Goal: Task Accomplishment & Management: Complete application form

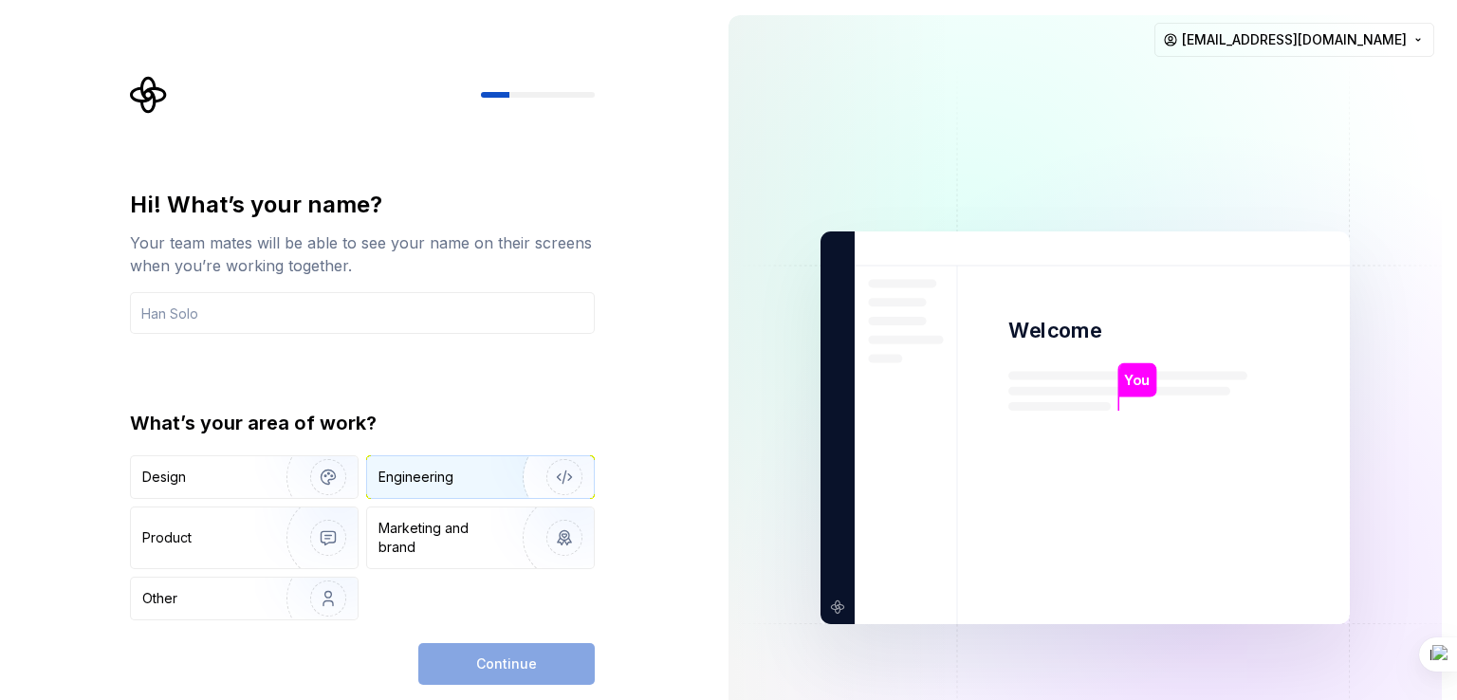
click at [491, 487] on img "button" at bounding box center [551, 476] width 121 height 127
click at [487, 654] on div "Continue" at bounding box center [506, 664] width 176 height 42
click at [387, 310] on input "text" at bounding box center [362, 313] width 465 height 42
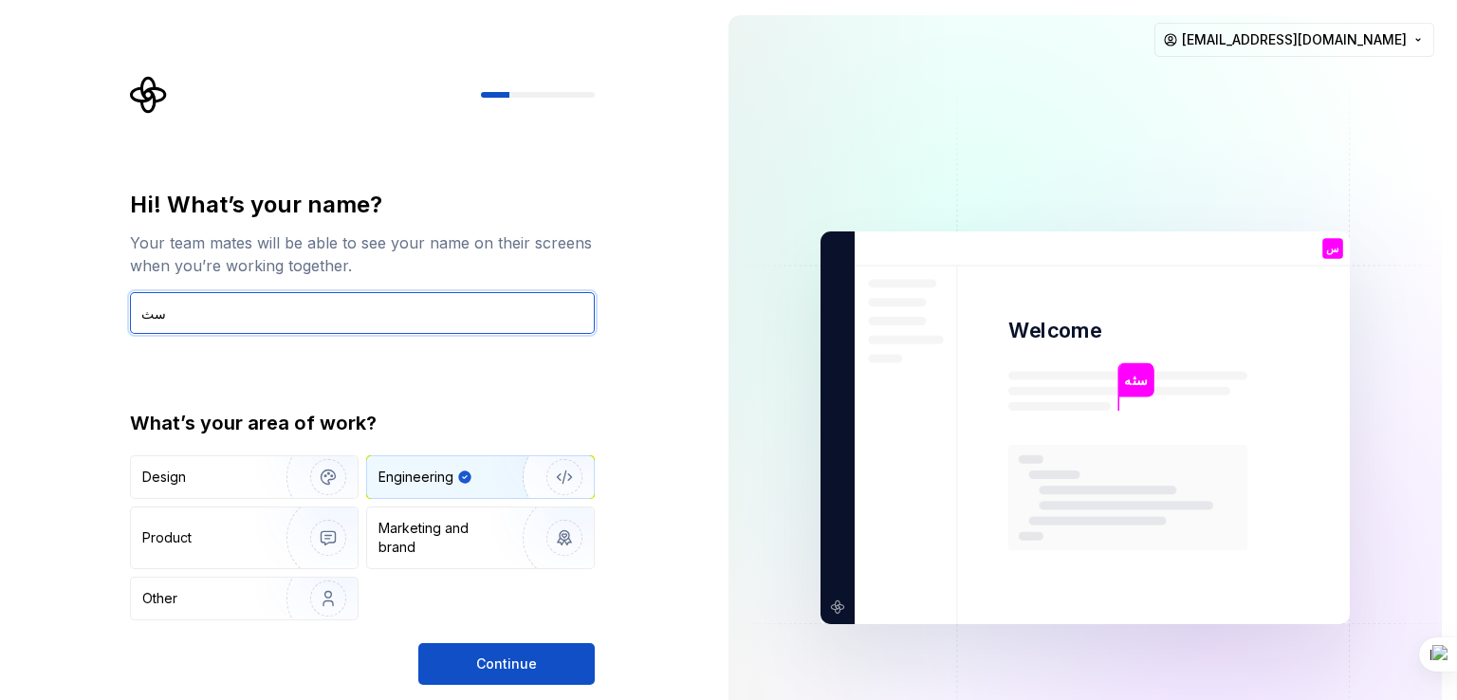
type input "س"
type input "seif"
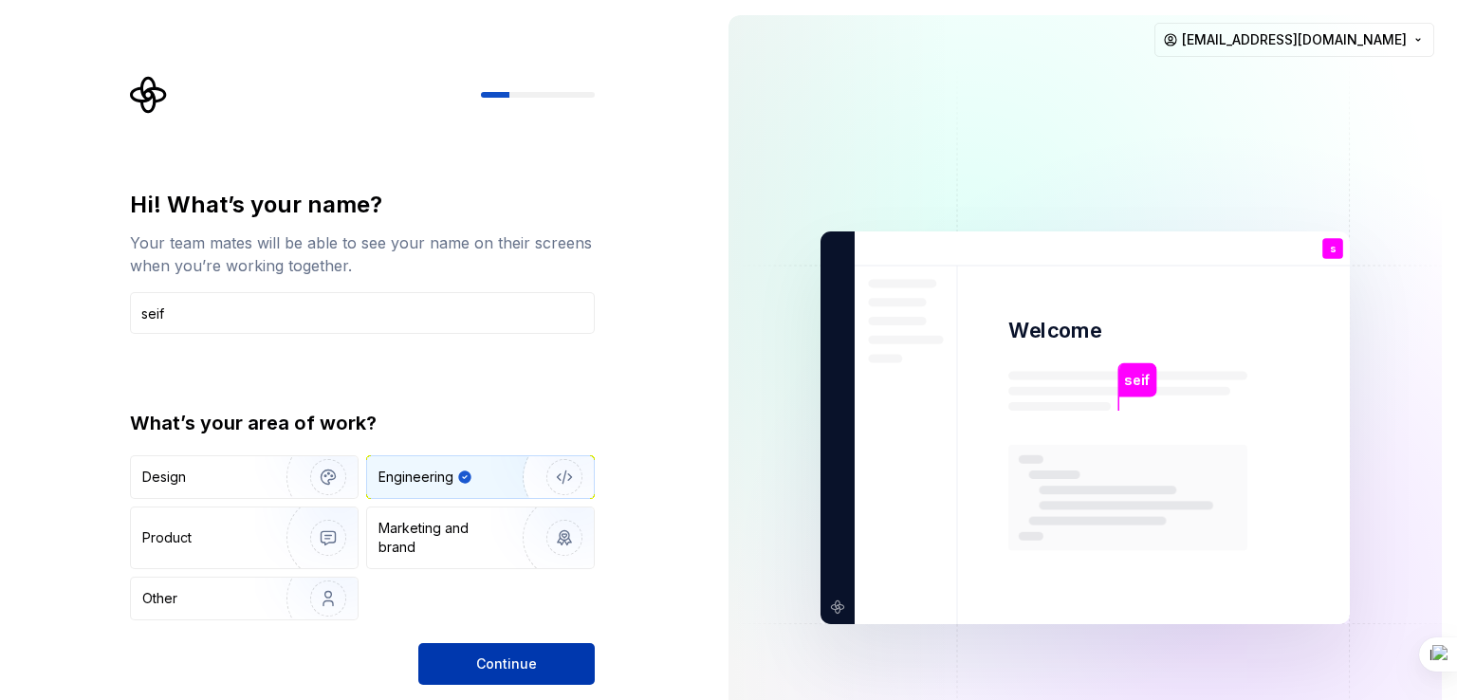
click at [482, 662] on span "Continue" at bounding box center [506, 663] width 61 height 19
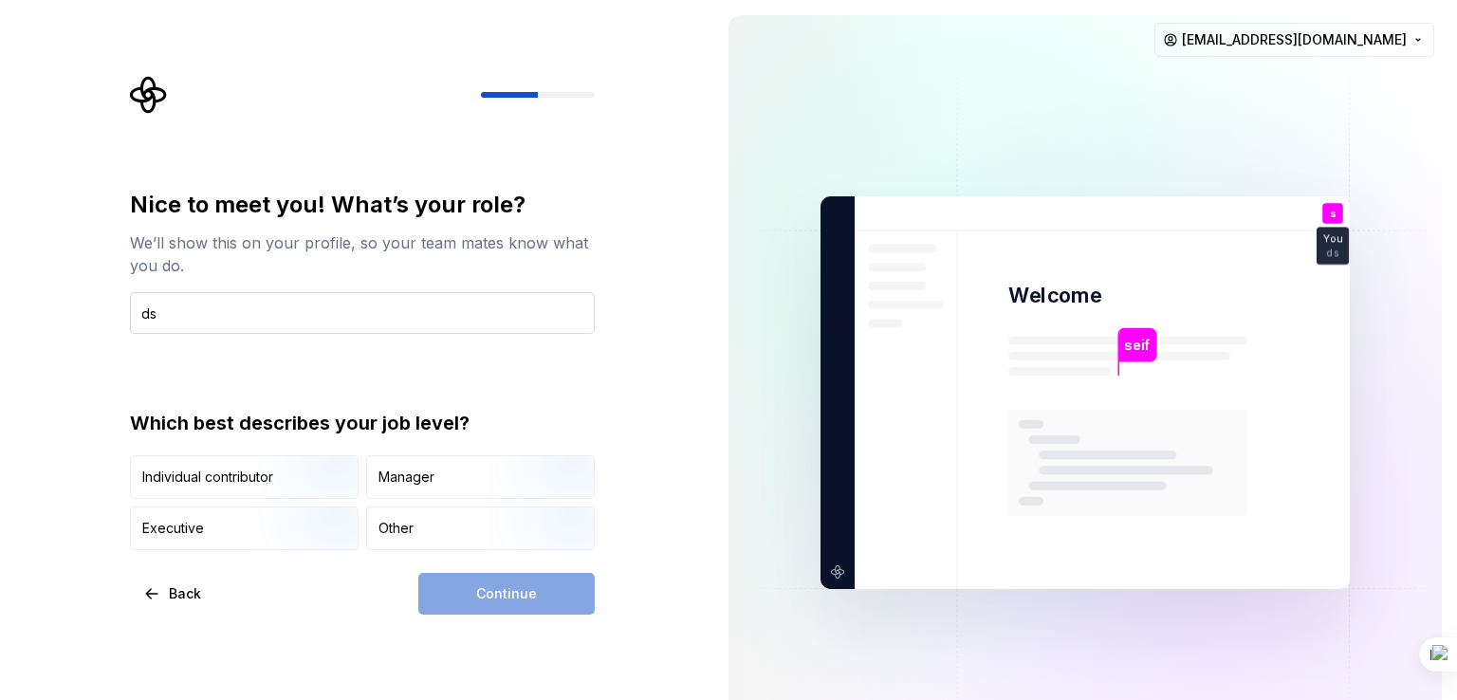
type input "d"
type input "student"
click at [419, 528] on div "Other" at bounding box center [480, 528] width 227 height 42
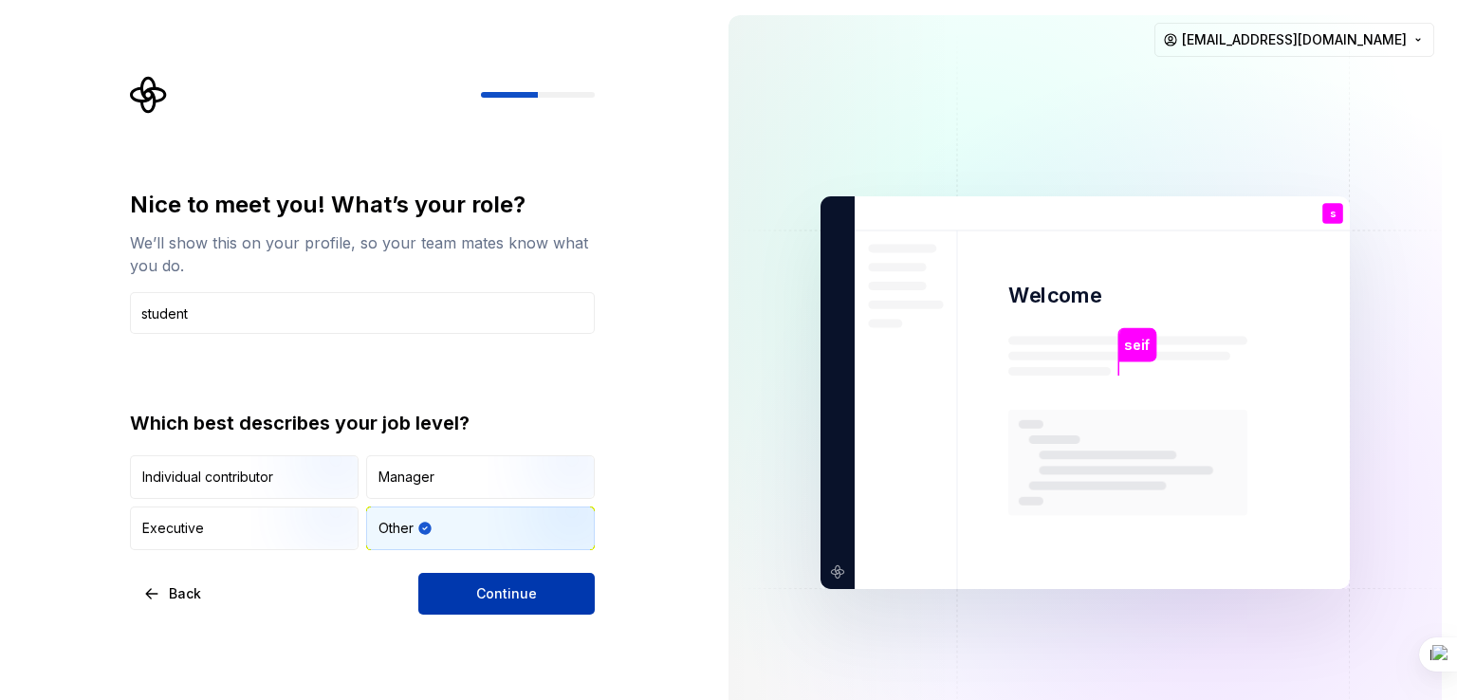
click at [482, 591] on span "Continue" at bounding box center [506, 593] width 61 height 19
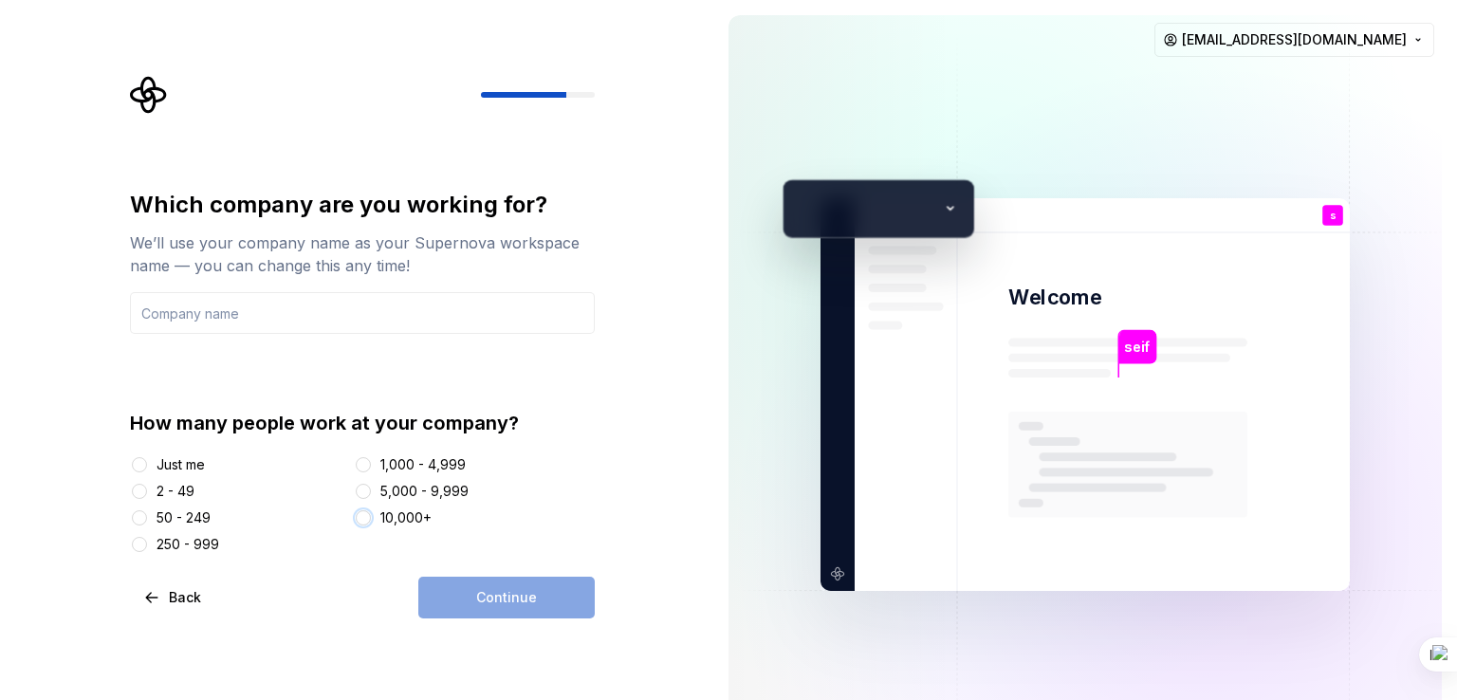
click at [367, 521] on button "10,000+" at bounding box center [363, 517] width 15 height 15
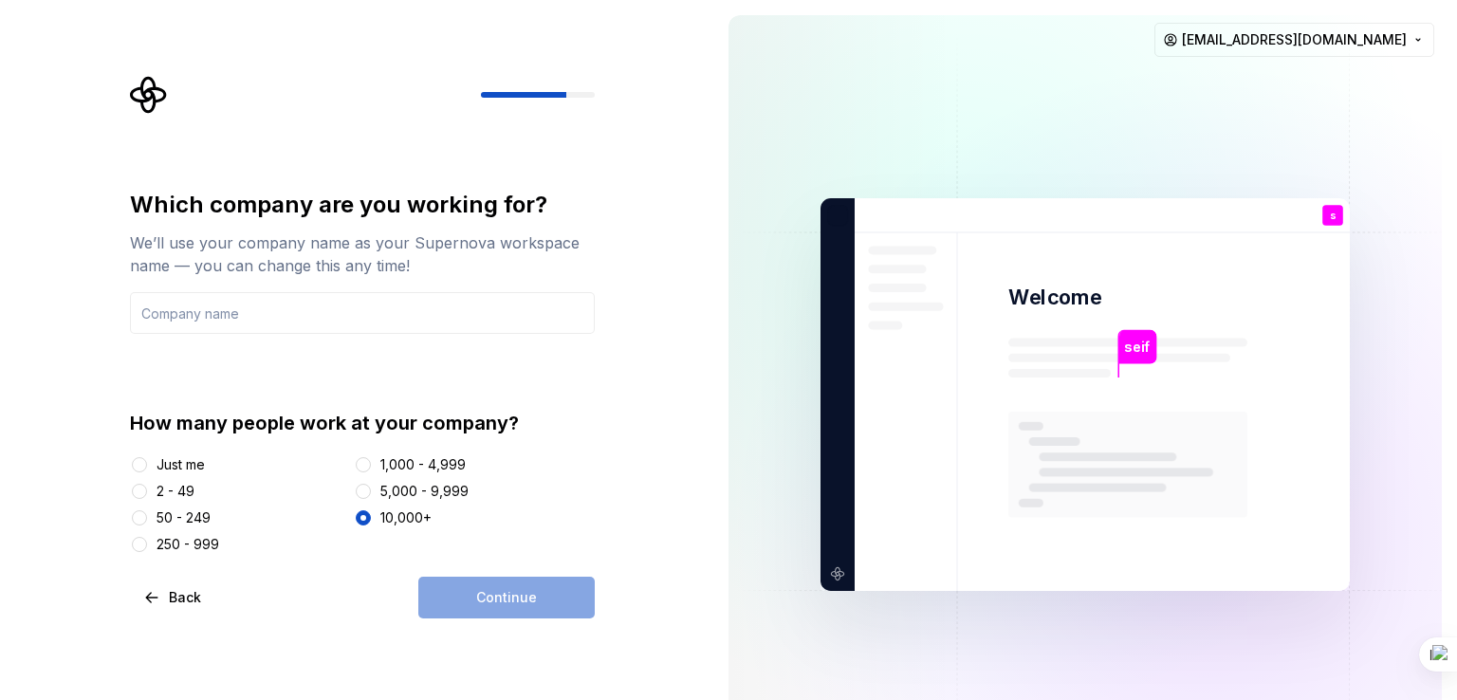
click at [479, 599] on div "Continue" at bounding box center [506, 598] width 176 height 42
click at [140, 467] on button "Just me" at bounding box center [139, 464] width 15 height 15
click at [364, 520] on button "10,000+" at bounding box center [363, 517] width 15 height 15
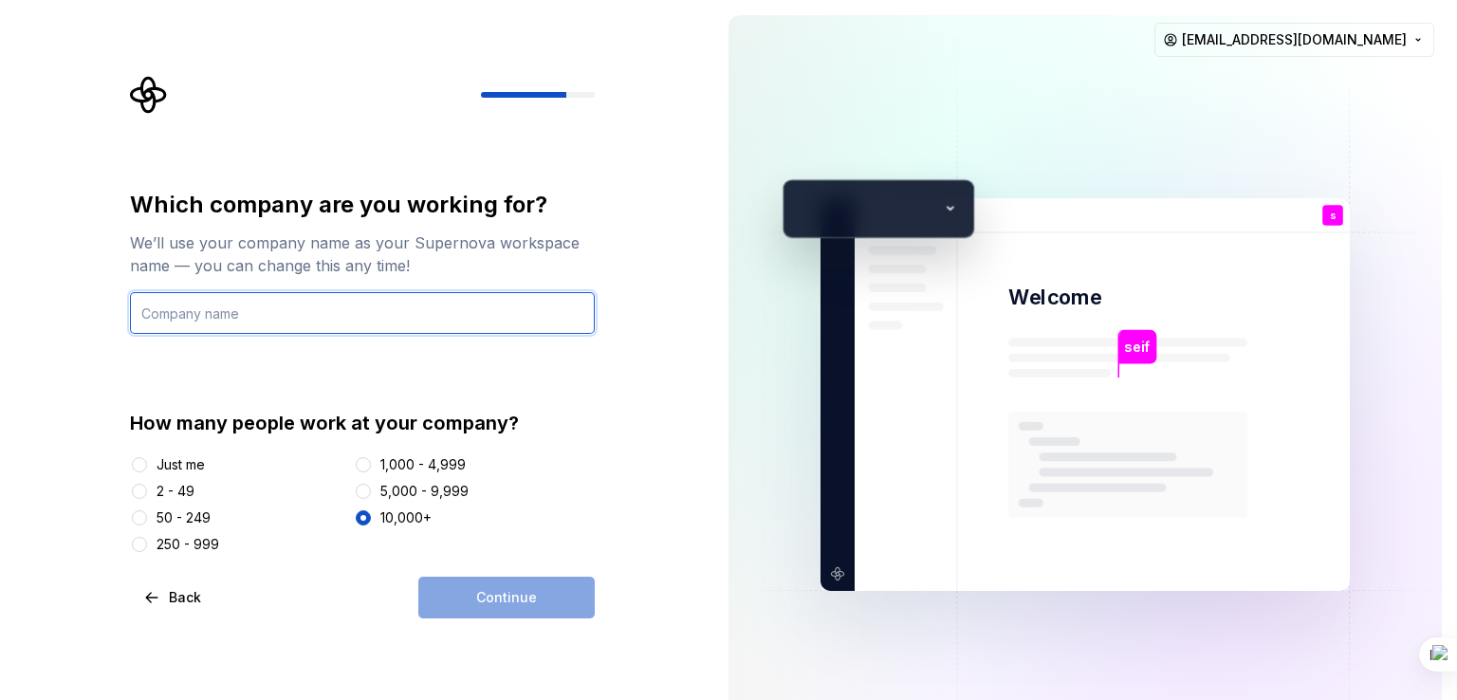
click at [325, 323] on input "text" at bounding box center [362, 313] width 465 height 42
type input "seif"
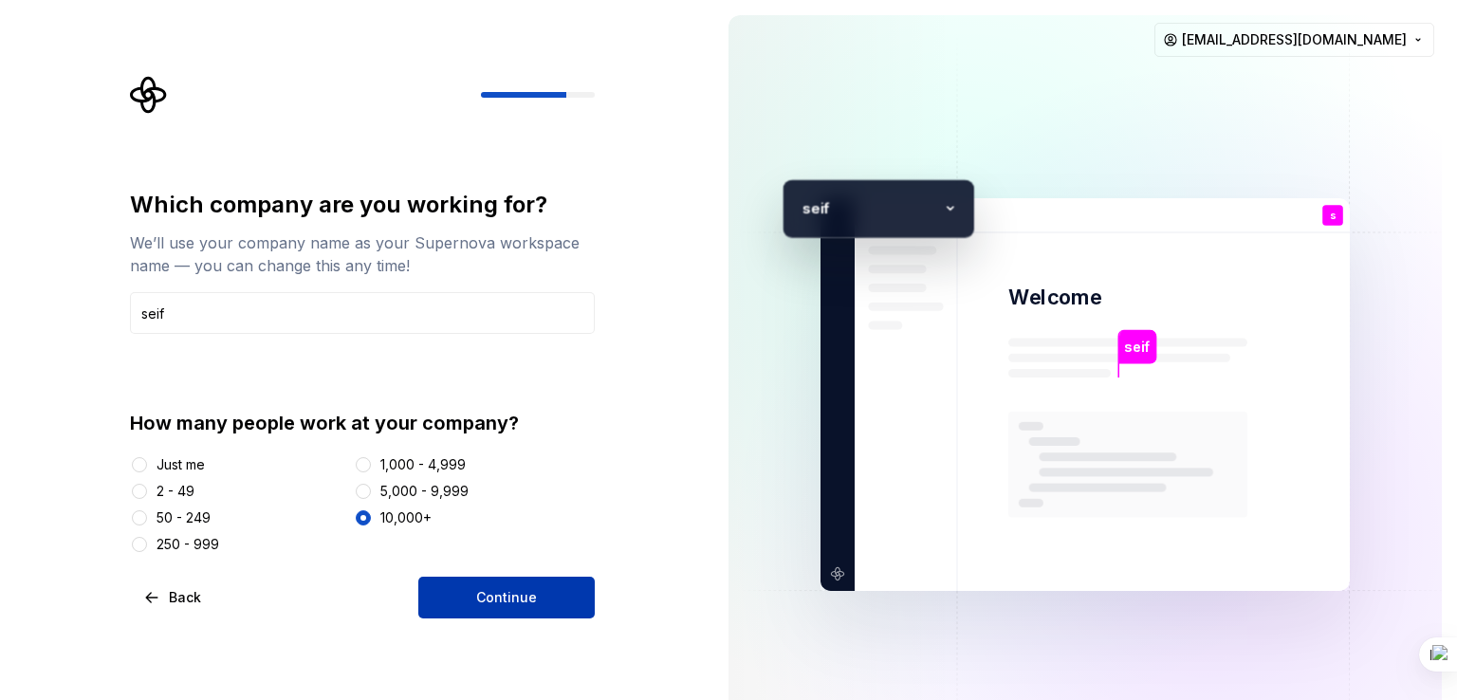
click at [463, 595] on button "Continue" at bounding box center [506, 598] width 176 height 42
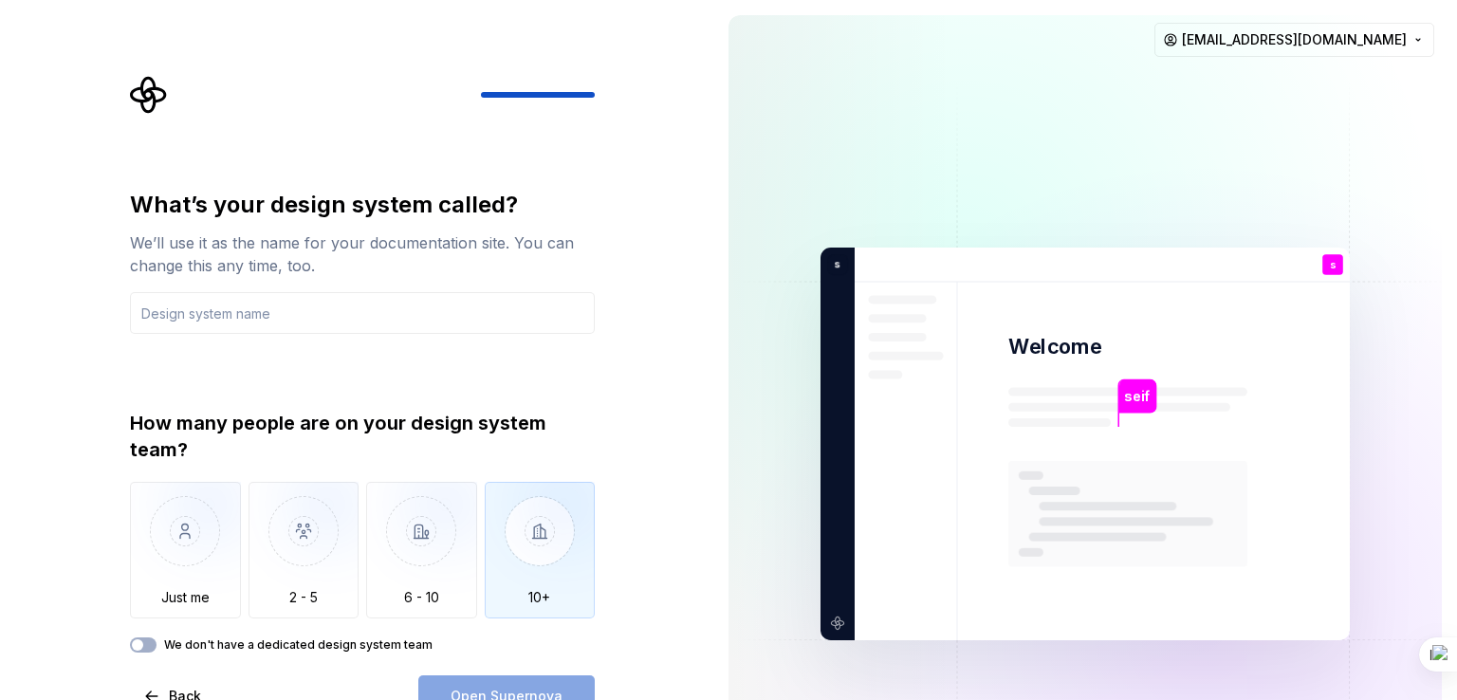
click at [518, 580] on img "button" at bounding box center [540, 545] width 111 height 127
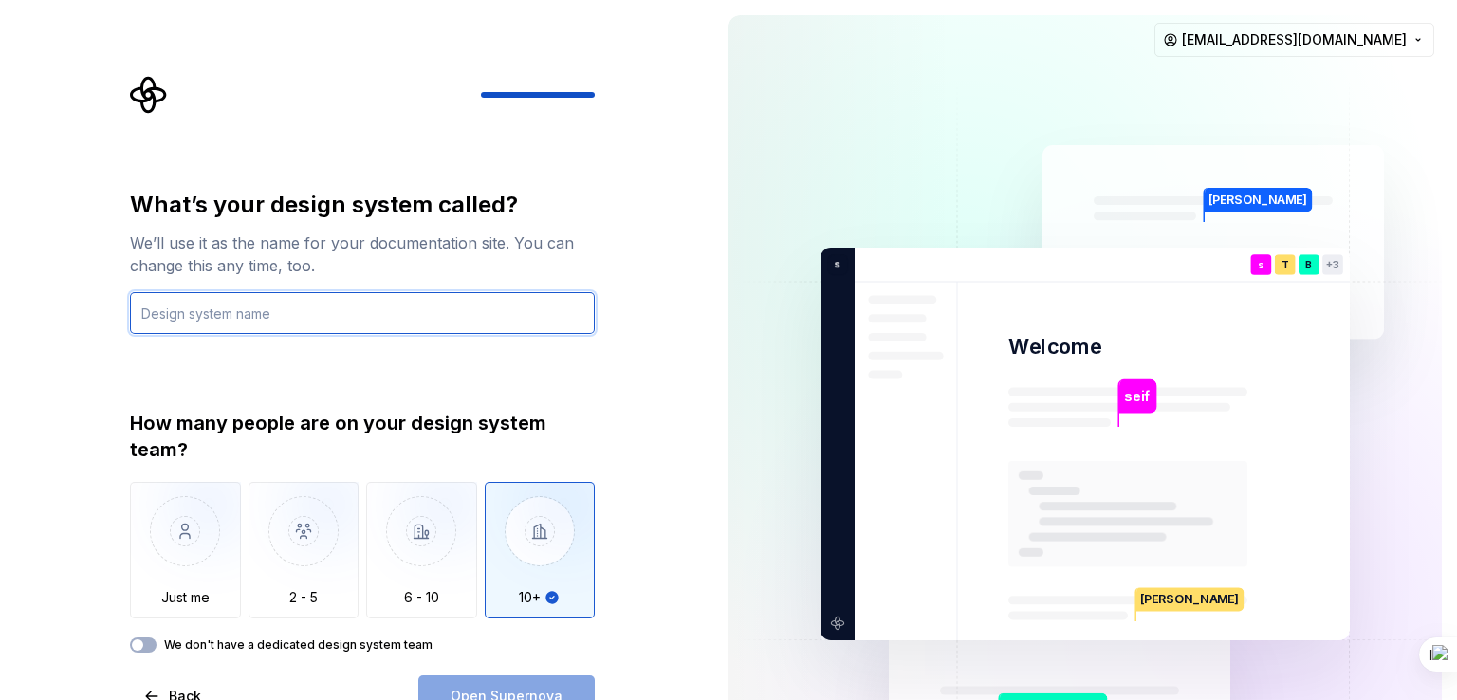
click at [281, 323] on input "text" at bounding box center [362, 313] width 465 height 42
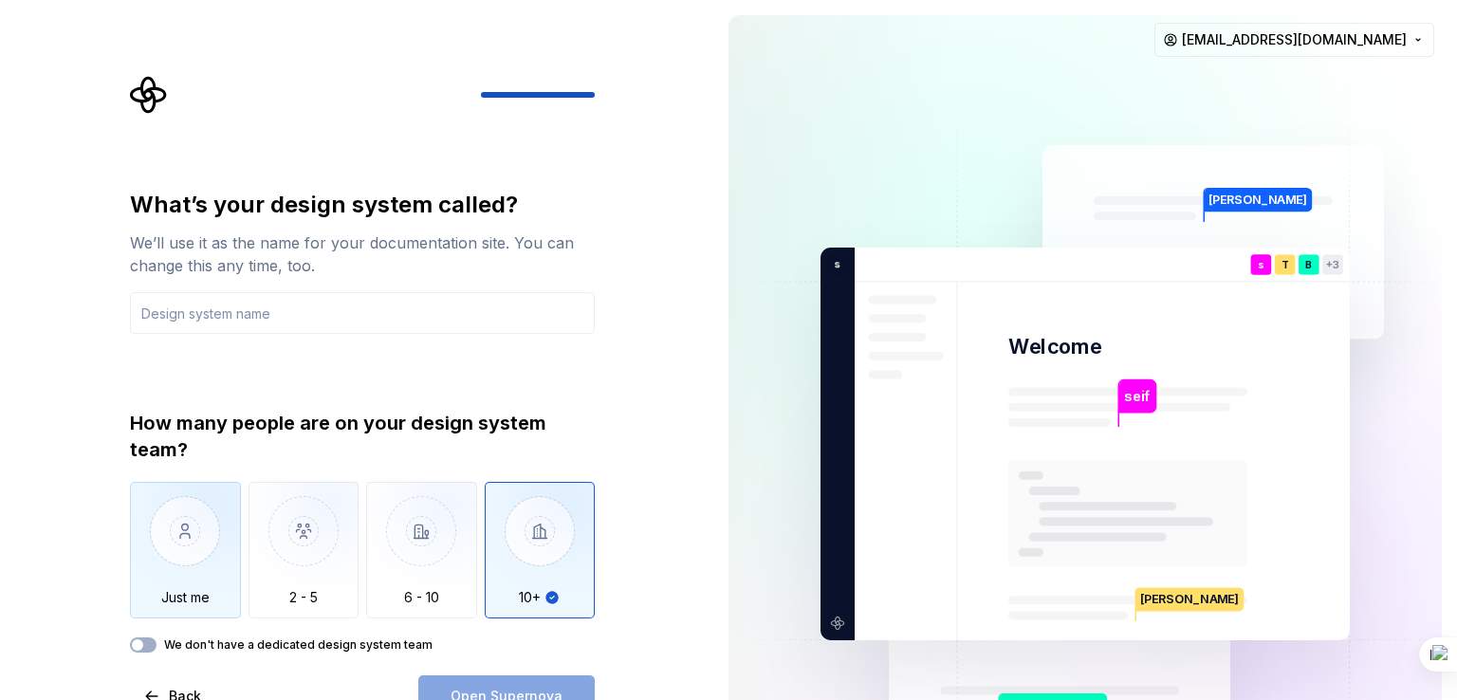
click at [212, 596] on img "button" at bounding box center [185, 545] width 111 height 127
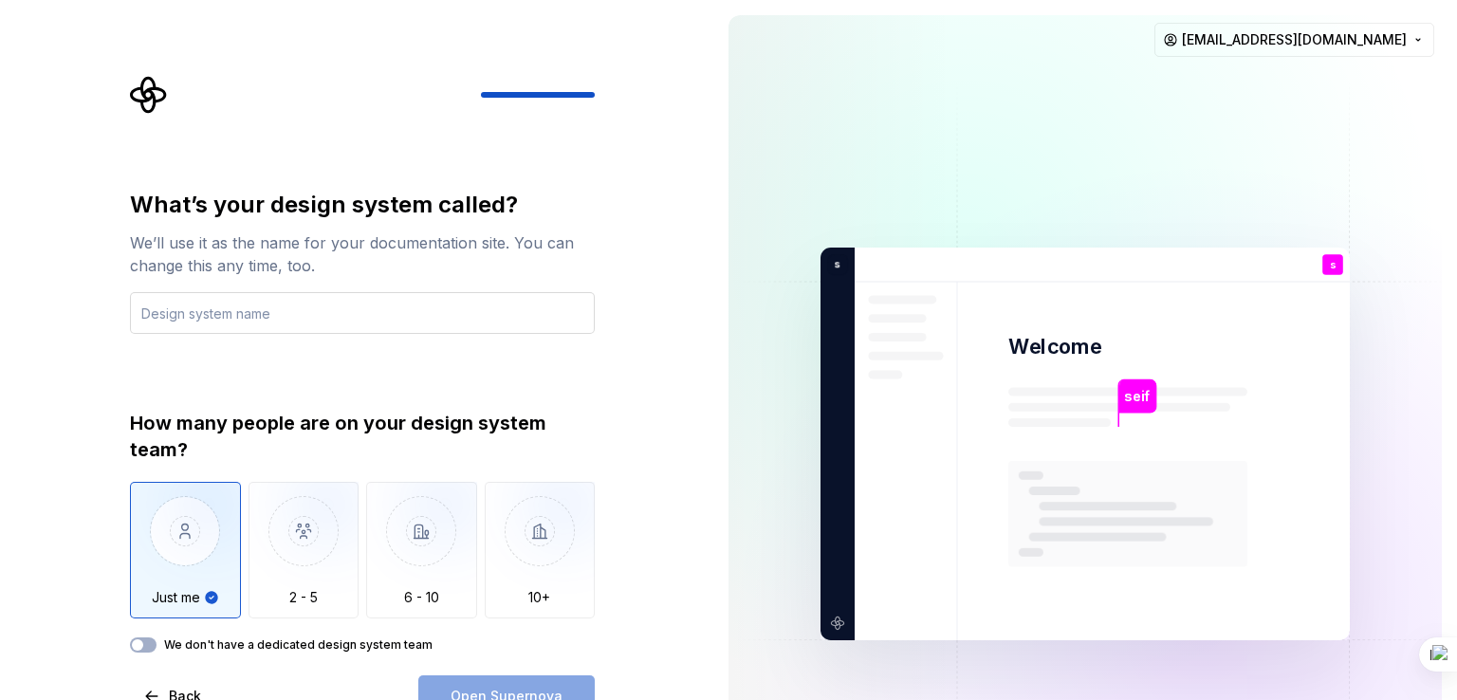
click at [243, 320] on input "text" at bounding box center [362, 313] width 465 height 42
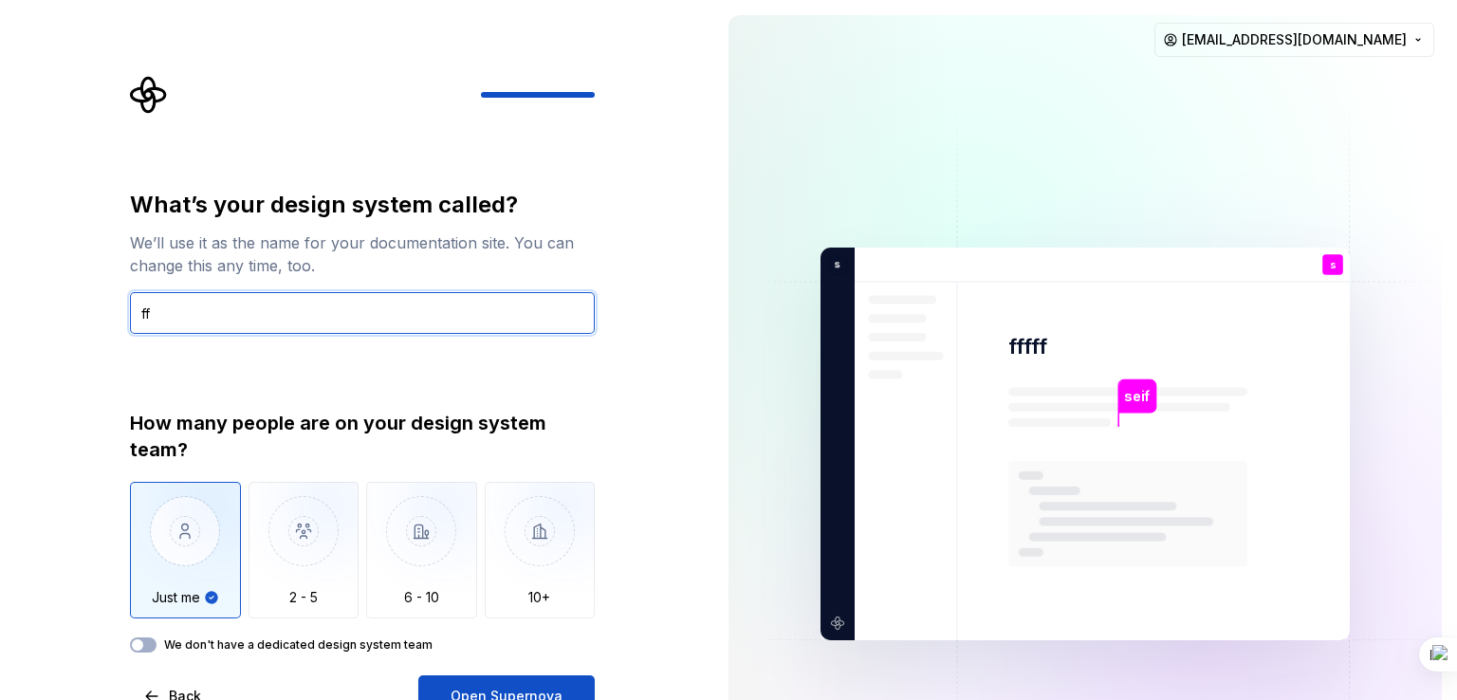
type input "f"
type input "d"
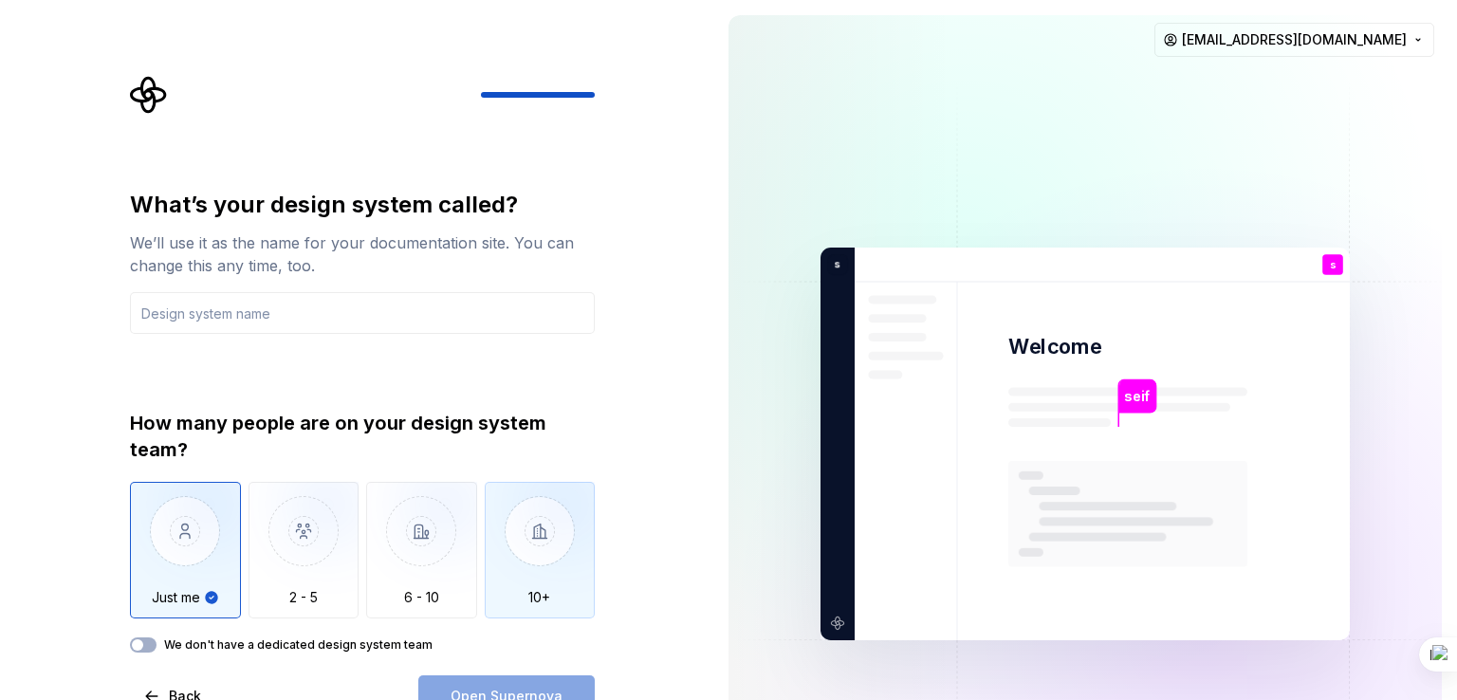
click at [533, 518] on img "button" at bounding box center [540, 545] width 111 height 127
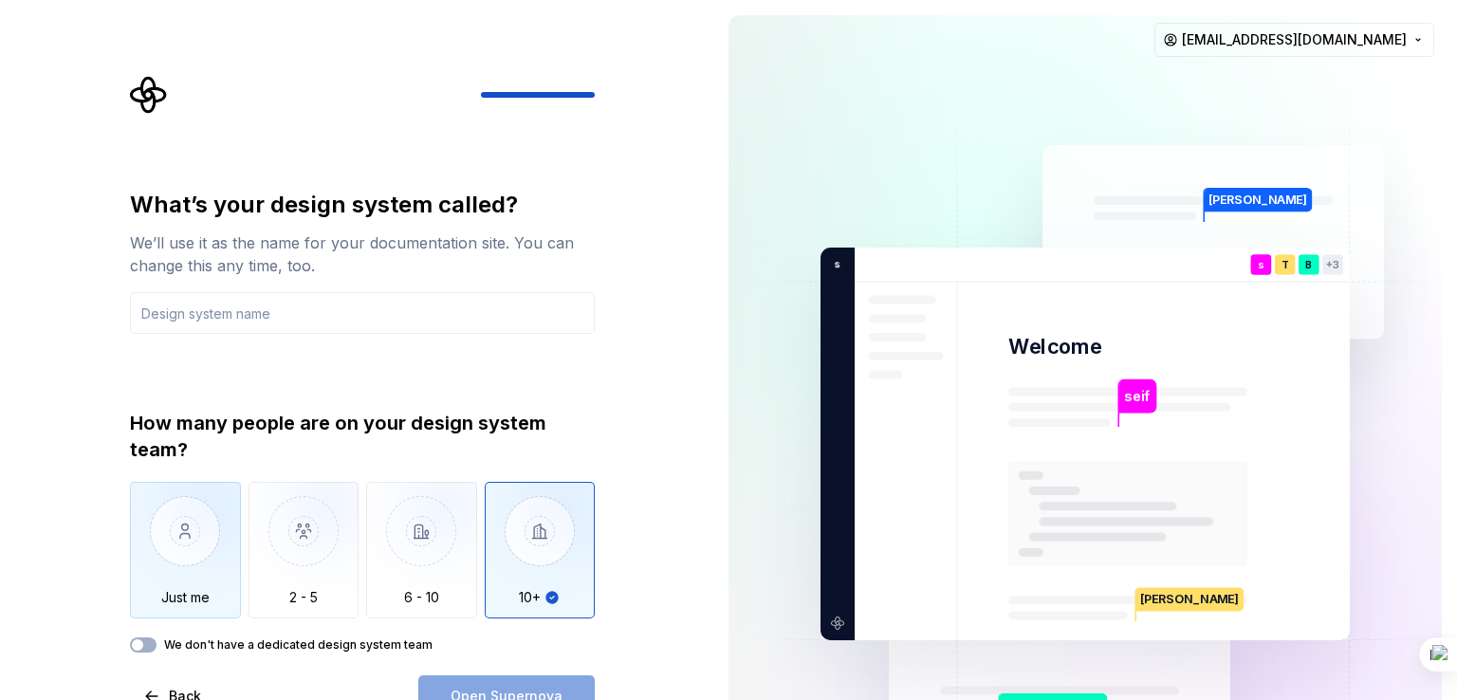
click at [197, 515] on img "button" at bounding box center [185, 545] width 111 height 127
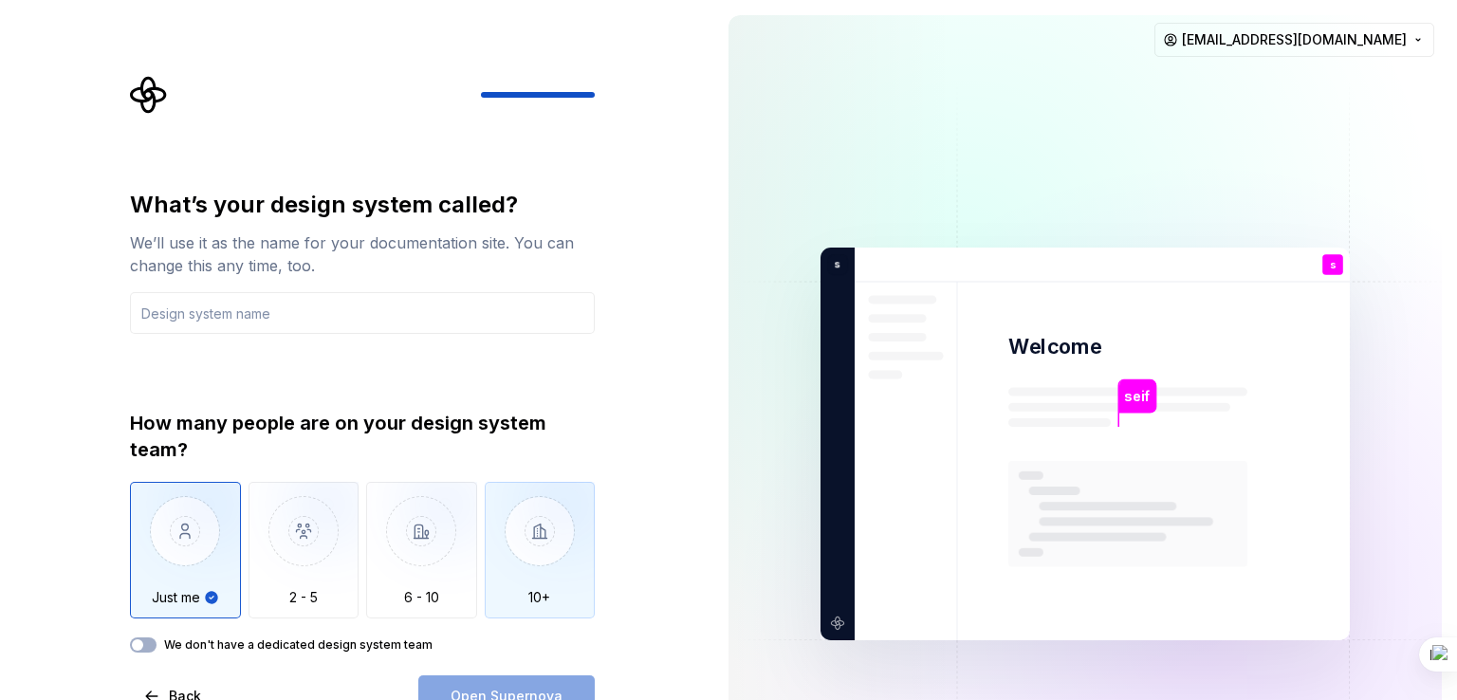
click at [520, 555] on img "button" at bounding box center [540, 545] width 111 height 127
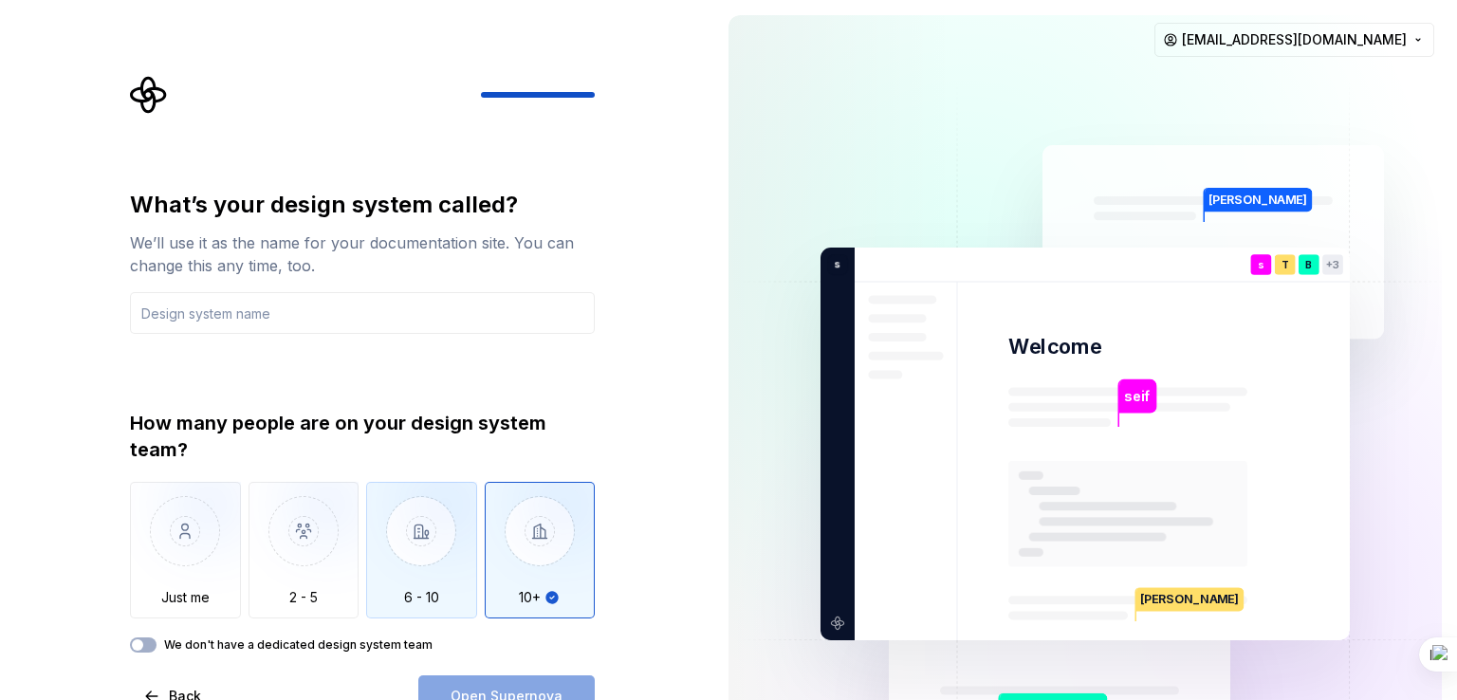
click at [395, 517] on img "button" at bounding box center [421, 545] width 111 height 127
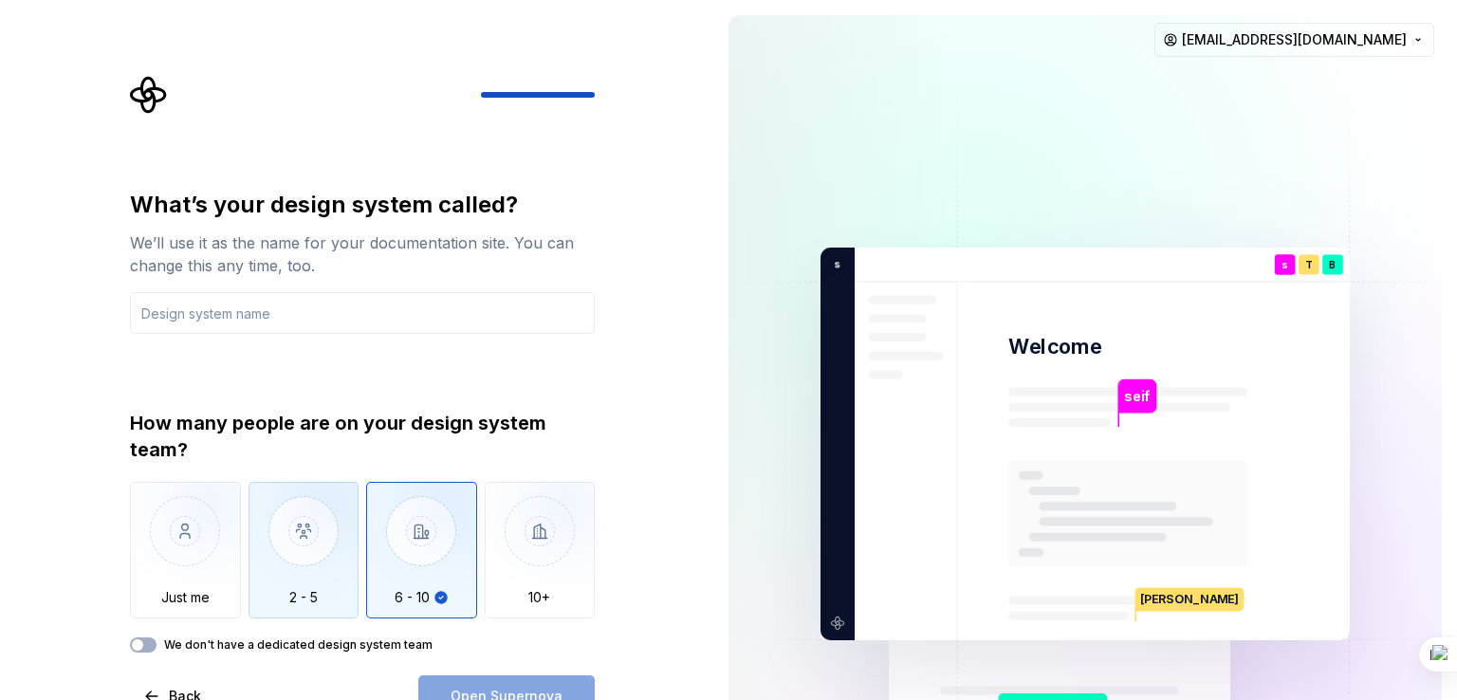
click at [324, 523] on img "button" at bounding box center [303, 545] width 111 height 127
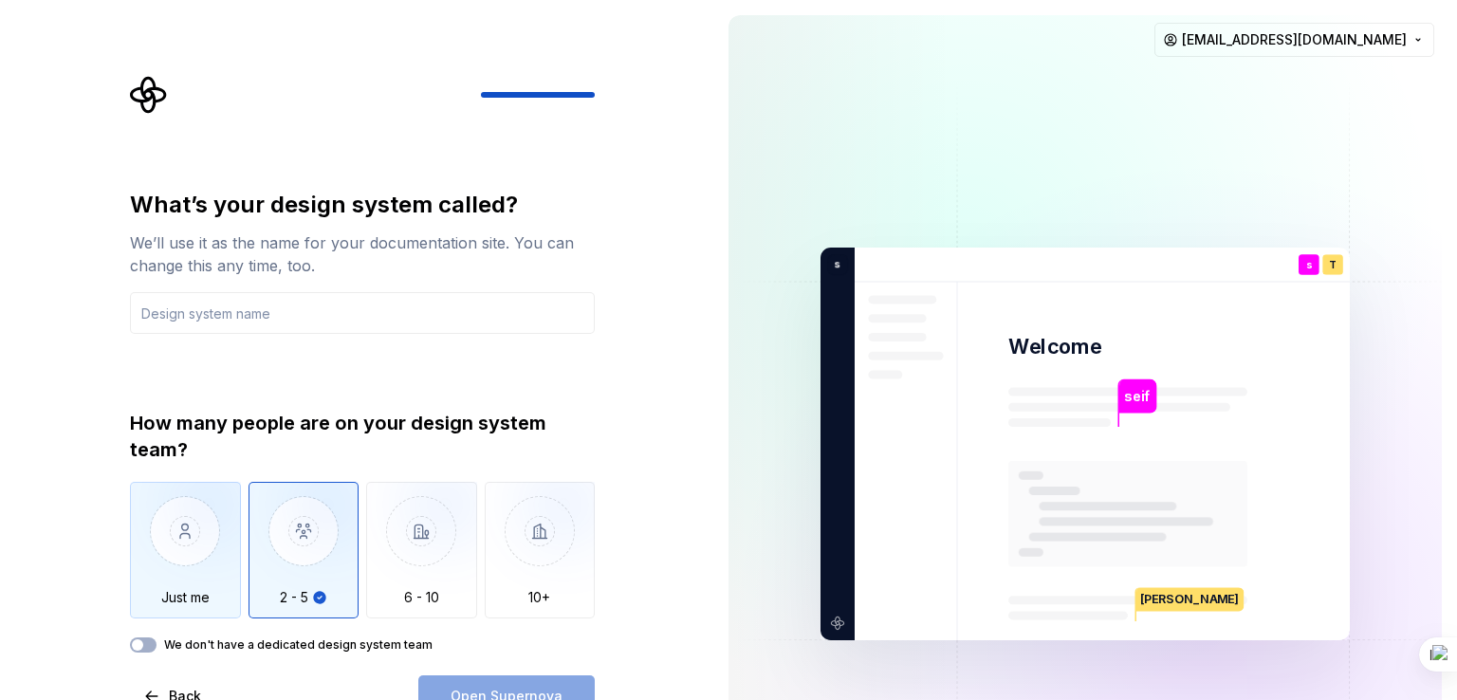
click at [225, 524] on img "button" at bounding box center [185, 545] width 111 height 127
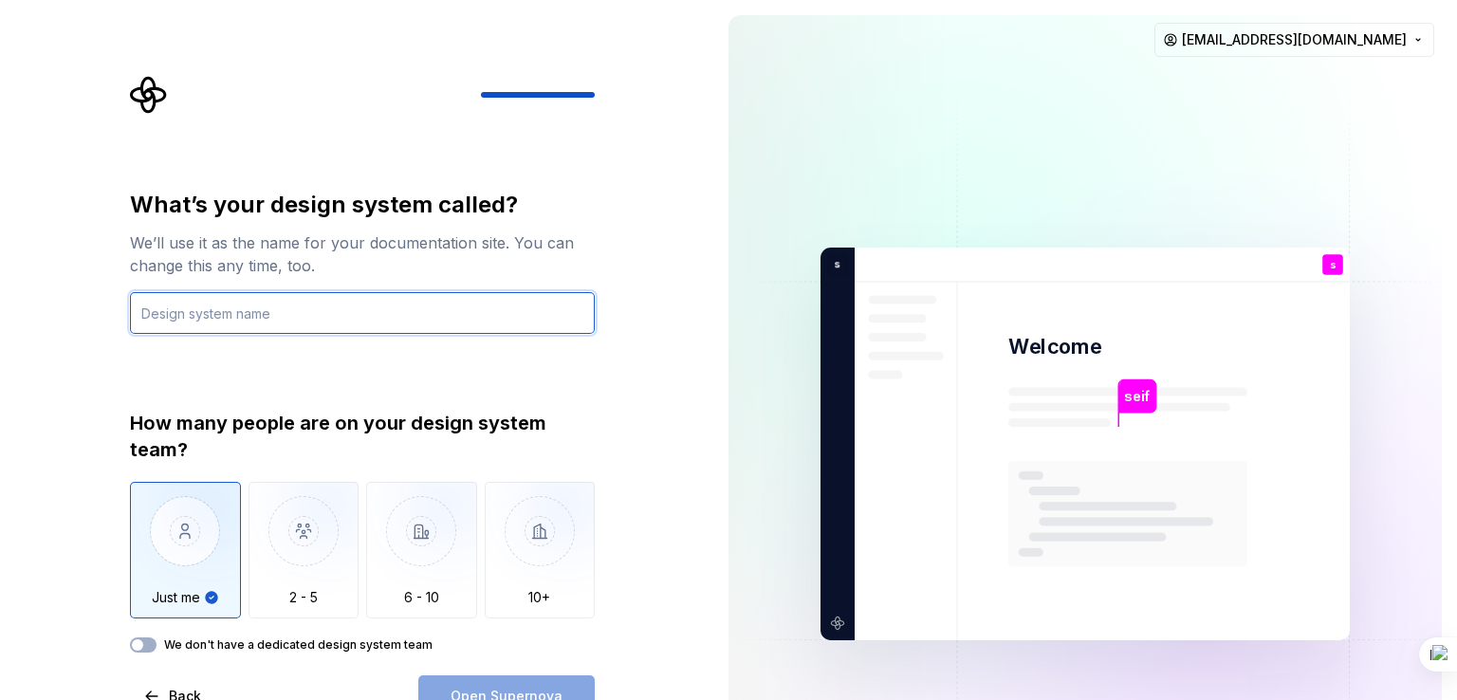
click at [356, 314] on input "text" at bounding box center [362, 313] width 465 height 42
type input "seif"
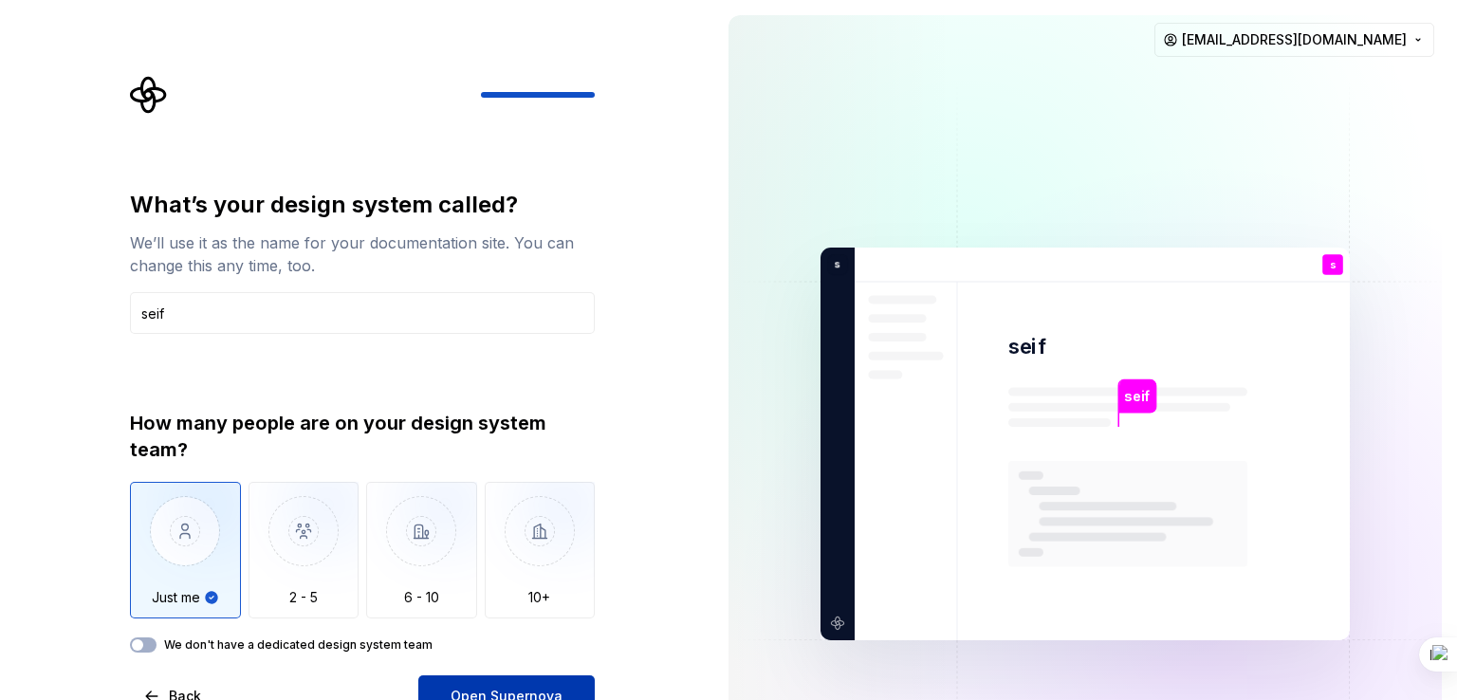
click at [466, 685] on button "Open Supernova" at bounding box center [506, 696] width 176 height 42
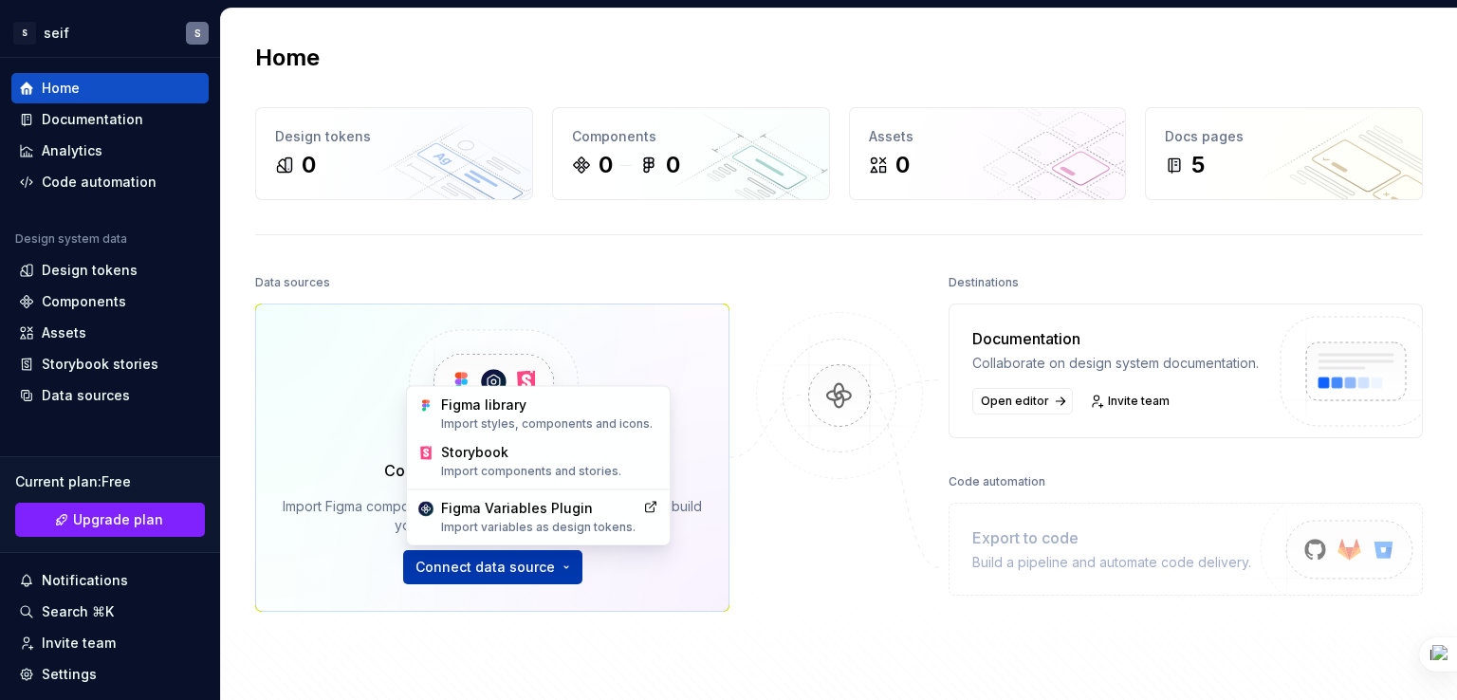
click at [486, 572] on html "S seif S Home Documentation Analytics Code automation Design system data Design…" at bounding box center [728, 350] width 1457 height 700
click at [509, 403] on div "Figma library Import styles, components and icons." at bounding box center [549, 413] width 217 height 36
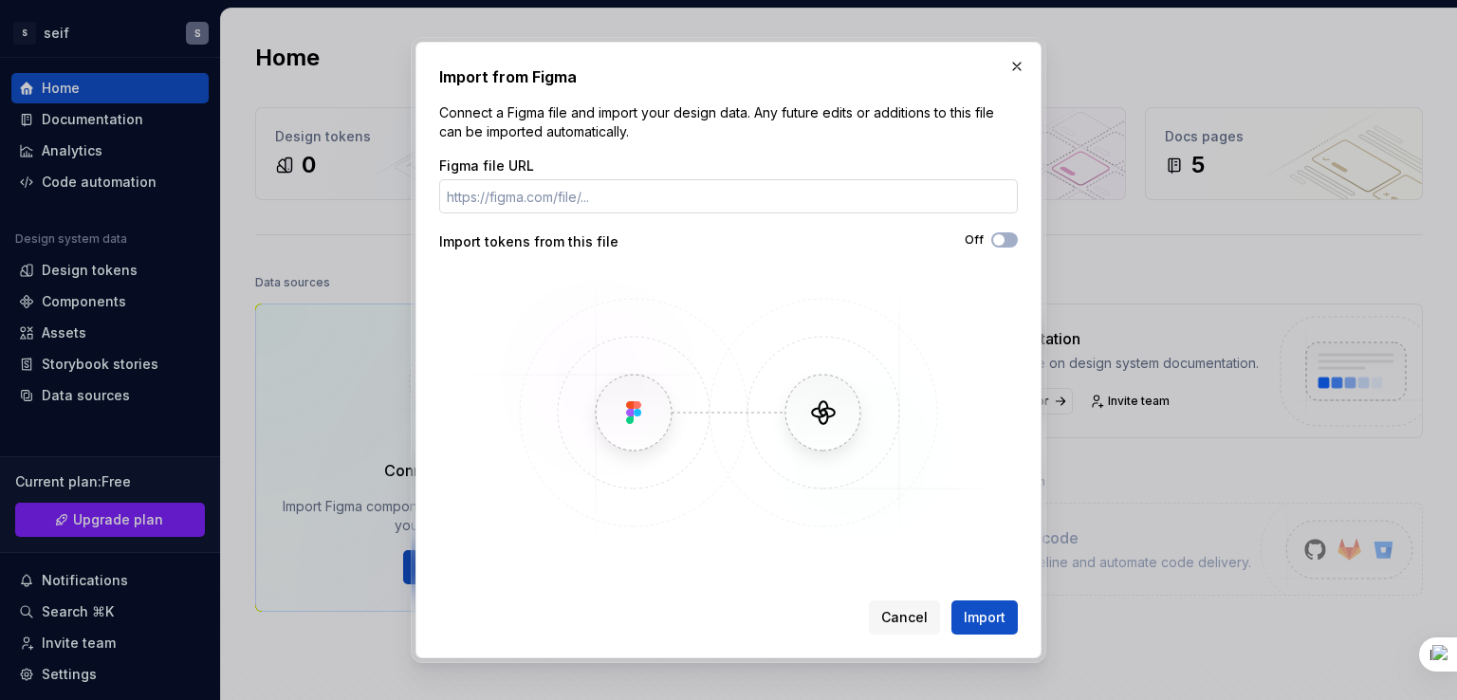
click at [702, 192] on input "Figma file URL" at bounding box center [728, 196] width 578 height 34
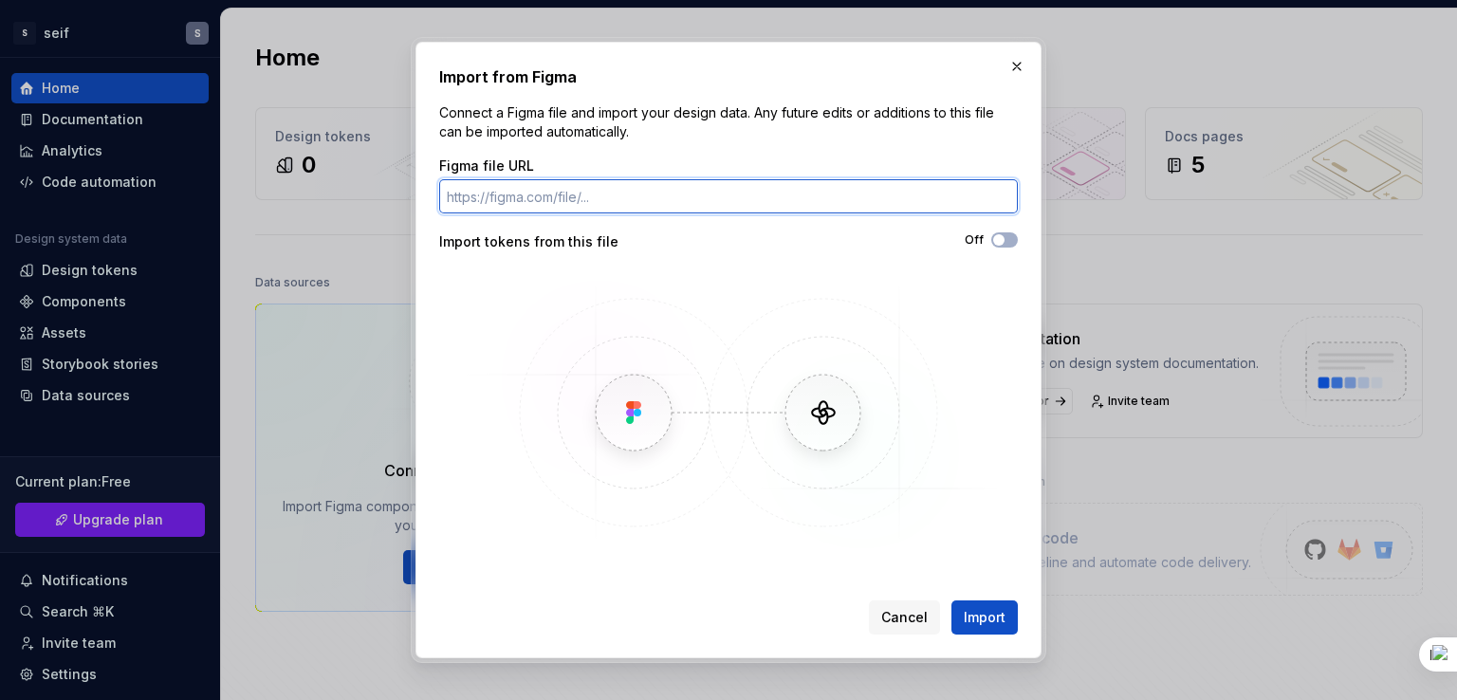
paste input "[URL][DOMAIN_NAME]"
type input "[URL][DOMAIN_NAME]"
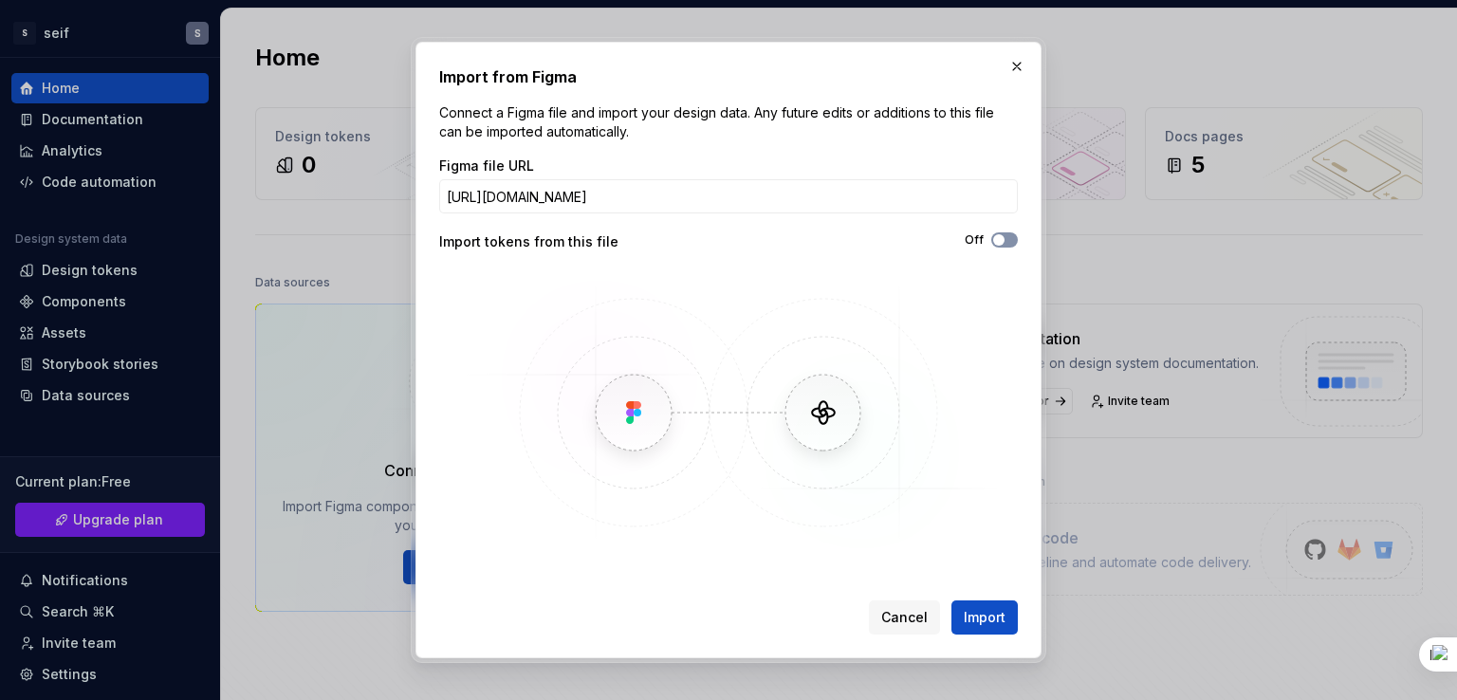
scroll to position [0, 0]
click at [1004, 238] on icon "button" at bounding box center [998, 239] width 15 height 11
click at [976, 612] on span "Import" at bounding box center [984, 617] width 42 height 19
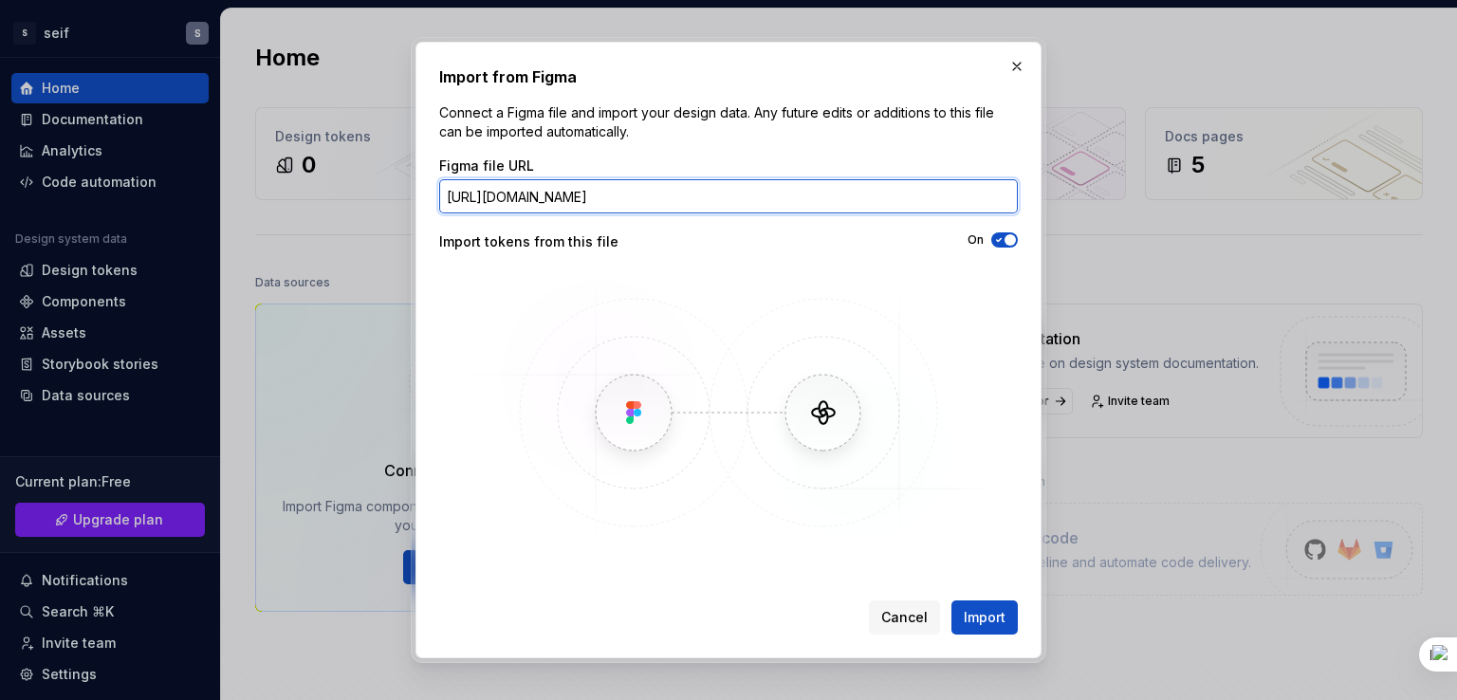
click at [871, 202] on input "[URL][DOMAIN_NAME]" at bounding box center [728, 196] width 578 height 34
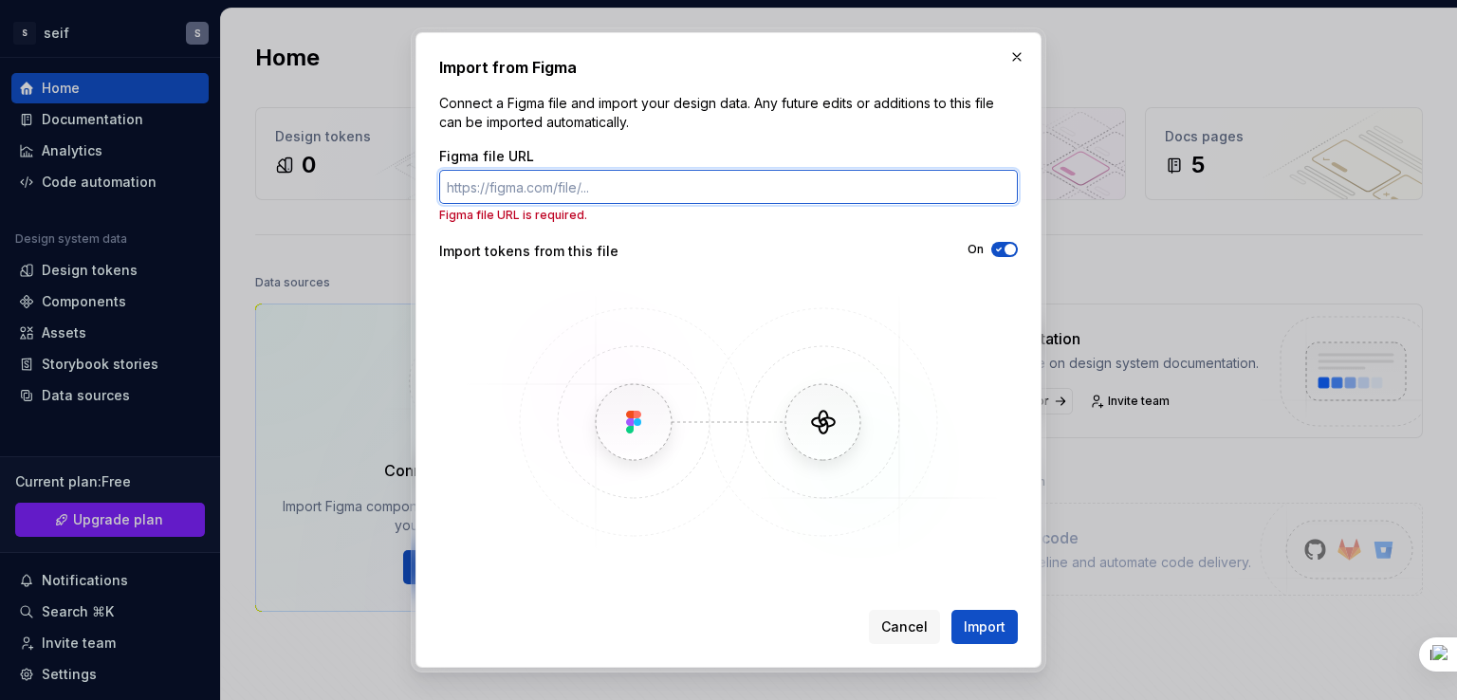
paste input "[URL][DOMAIN_NAME]"
type input "[URL][DOMAIN_NAME]"
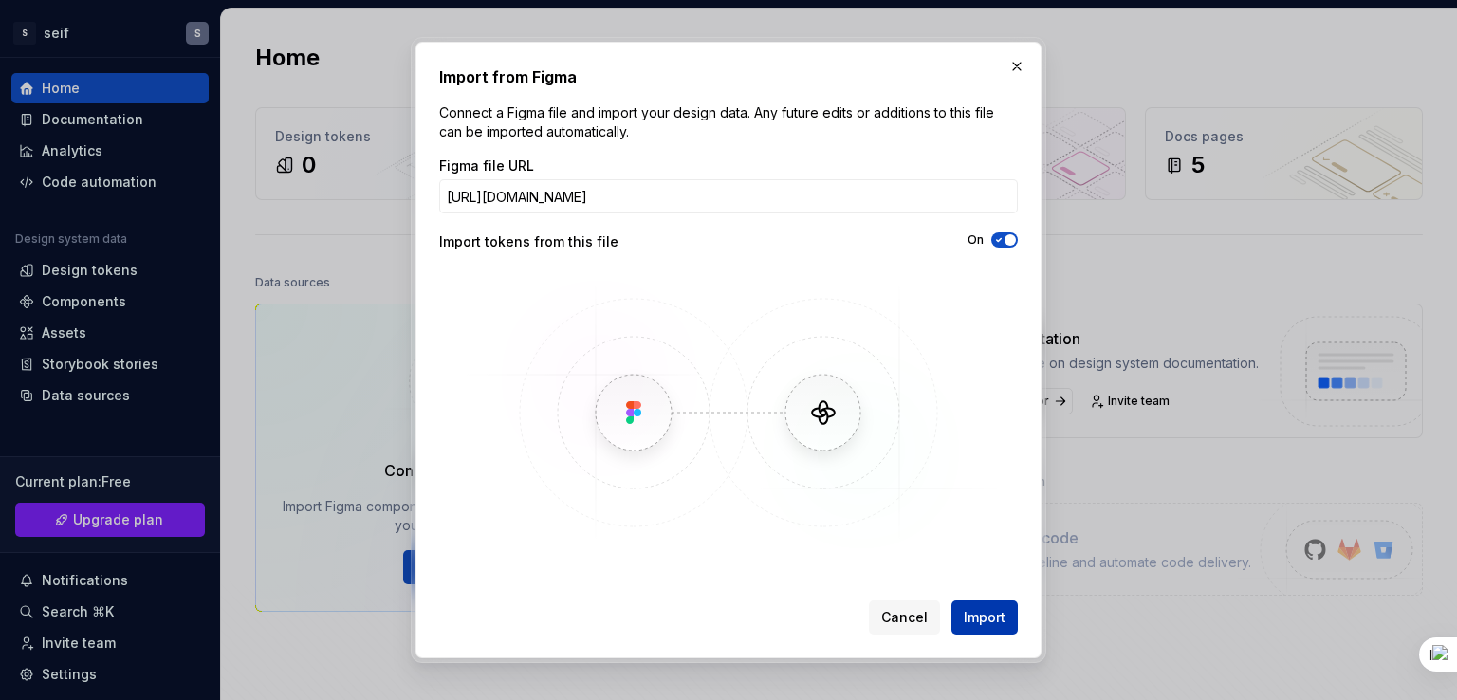
click at [991, 608] on span "Import" at bounding box center [984, 617] width 42 height 19
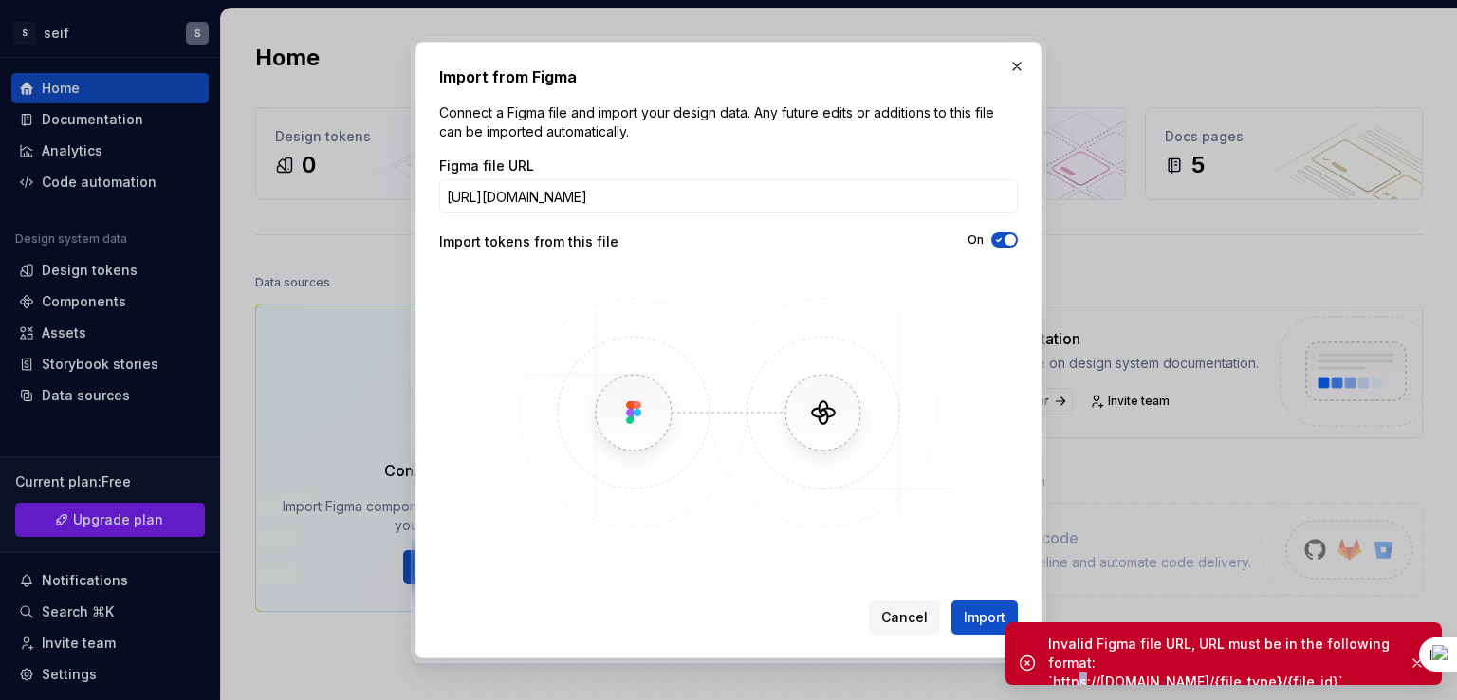
drag, startPoint x: 1097, startPoint y: 663, endPoint x: 1130, endPoint y: 658, distance: 33.5
click at [1130, 658] on div "Invalid Figma file URL, URL must be in the following format: `https://[DOMAIN_N…" at bounding box center [1220, 662] width 345 height 57
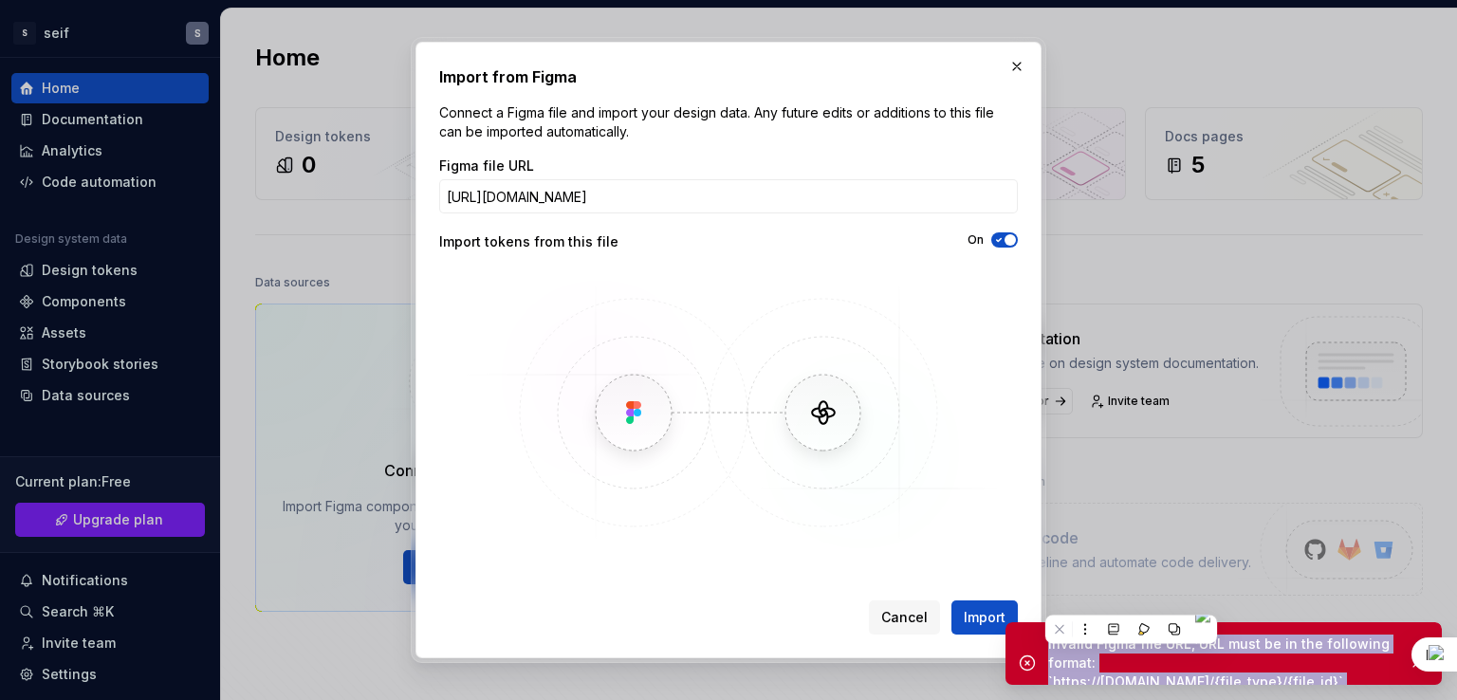
click at [1130, 658] on div "Invalid Figma file URL, URL must be in the following format: `https://[DOMAIN_N…" at bounding box center [1220, 662] width 345 height 57
copy div "Invalid Figma file URL, URL must be in the following format: `https://[DOMAIN_N…"
